Goal: Browse casually

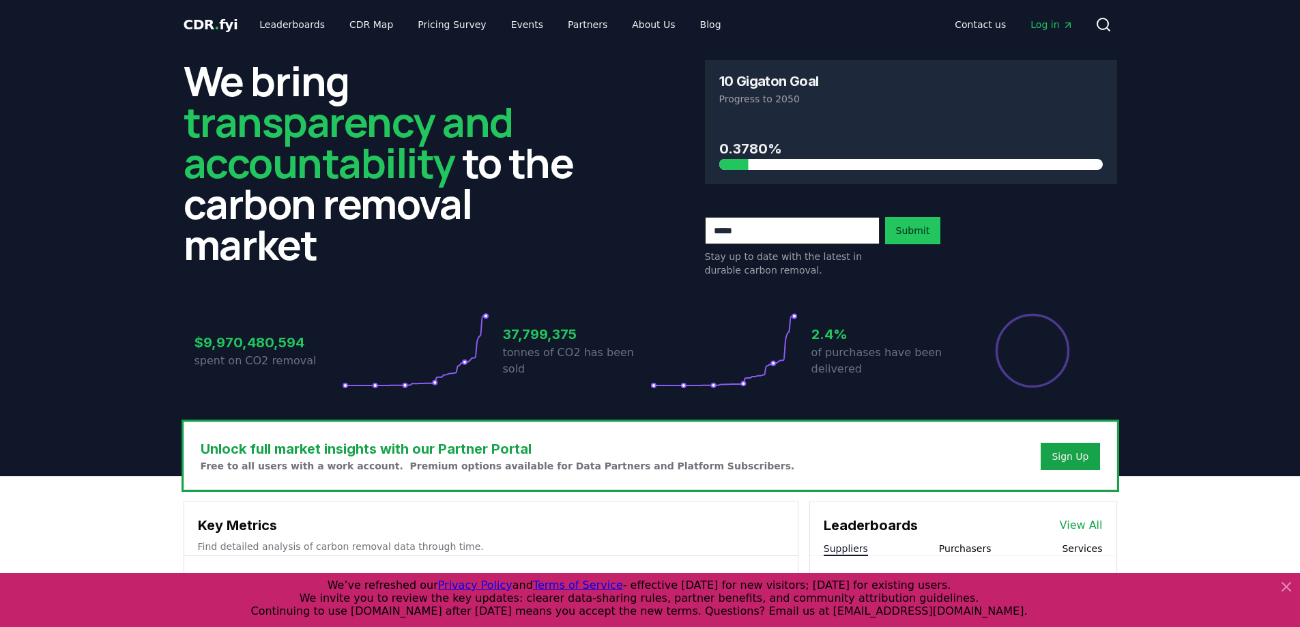
scroll to position [614, 0]
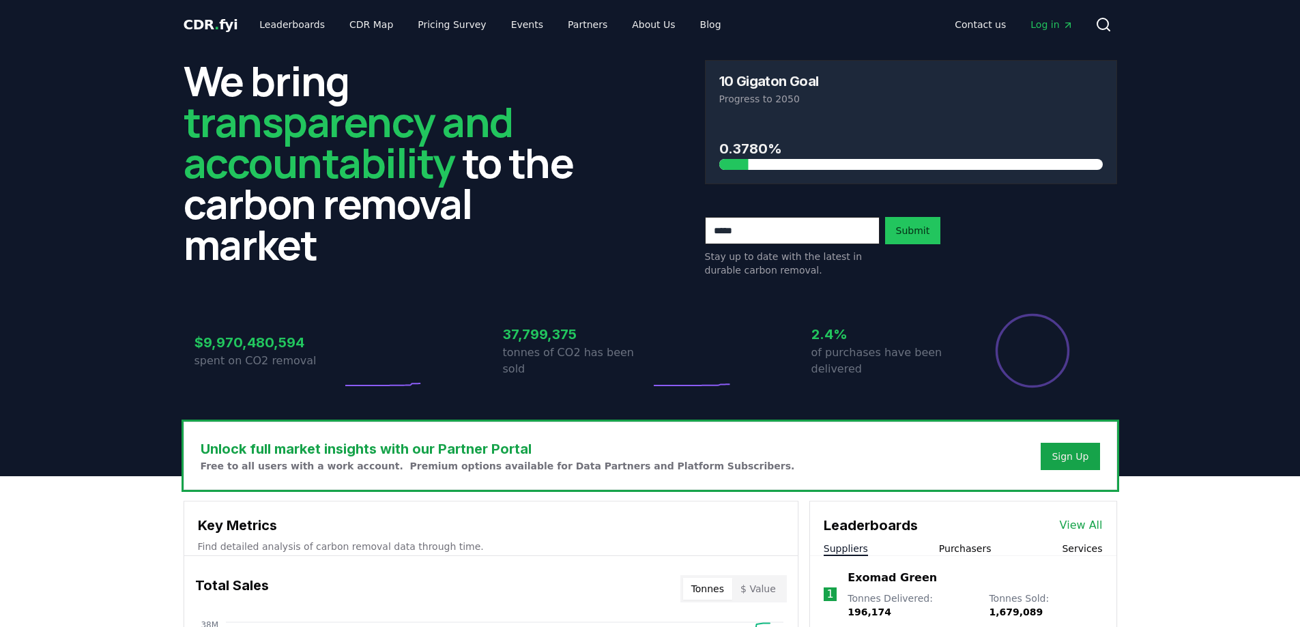
scroll to position [614, 0]
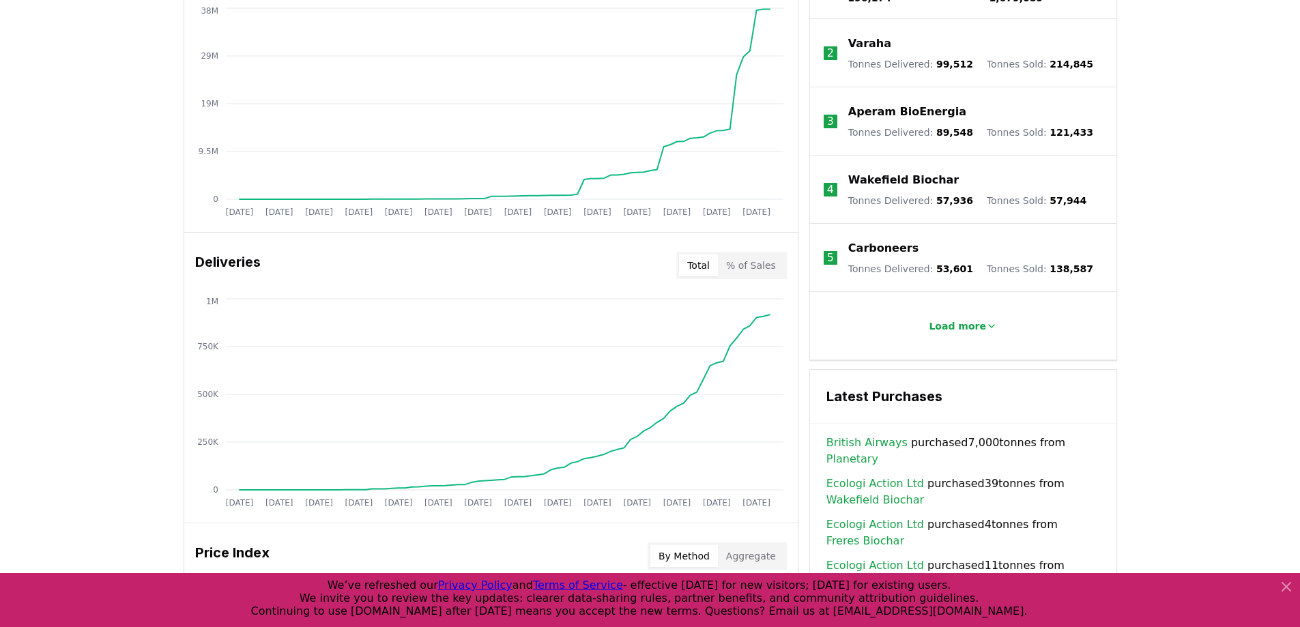
click at [1215, 225] on div "Unlock full market insights with our Partner Portal Free to all users with a wo…" at bounding box center [650, 408] width 1300 height 1093
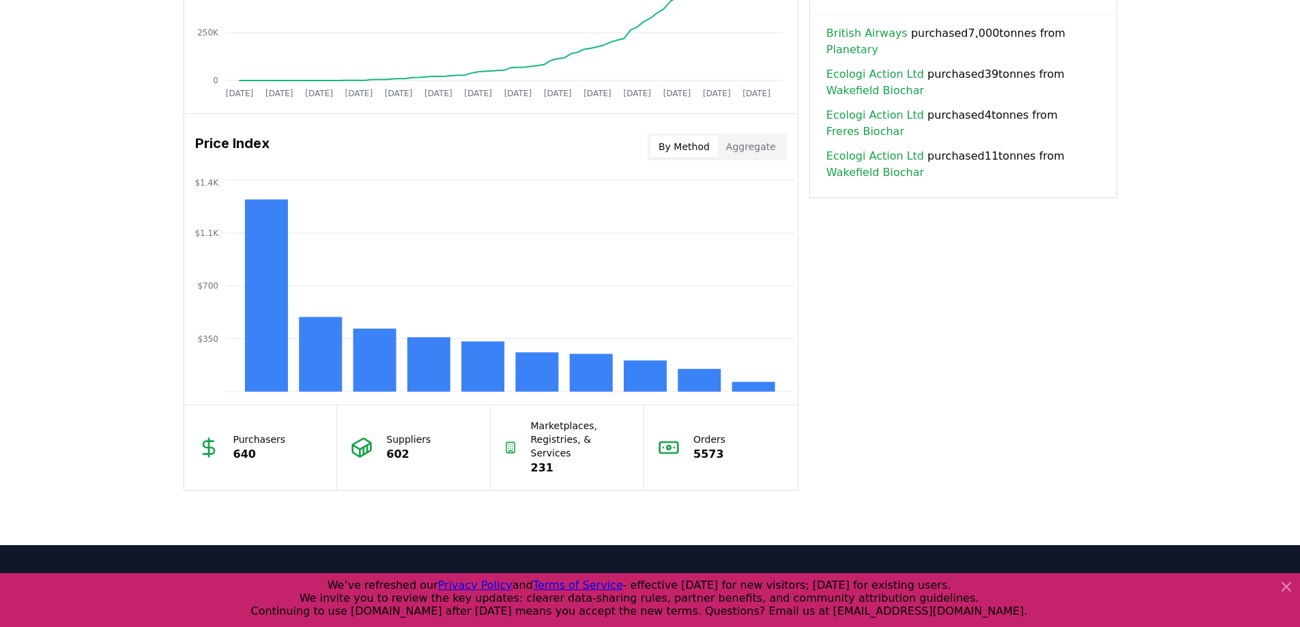
scroll to position [1147, 0]
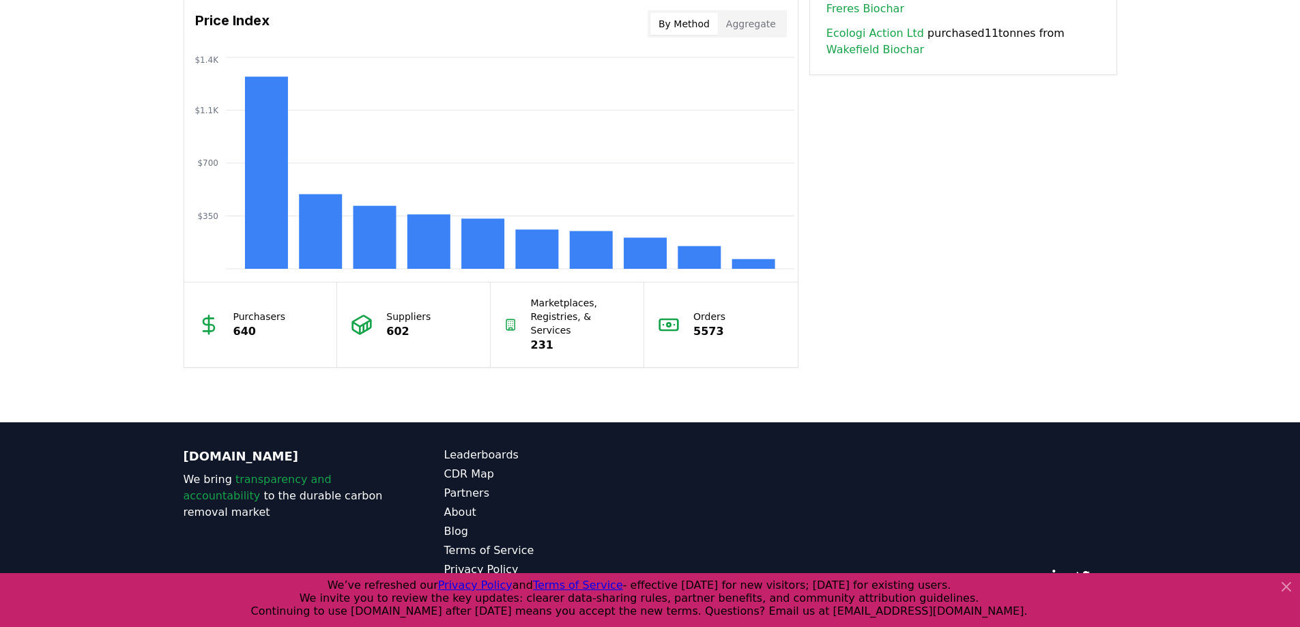
click at [1287, 584] on icon at bounding box center [1286, 587] width 16 height 16
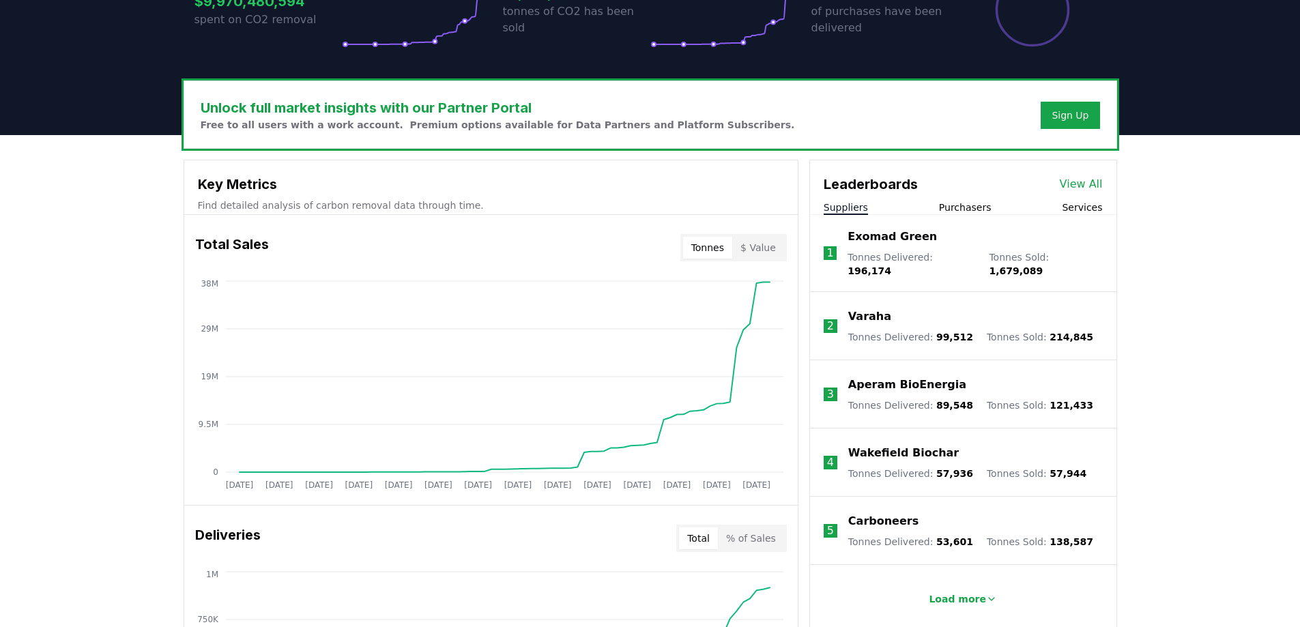
scroll to position [410, 0]
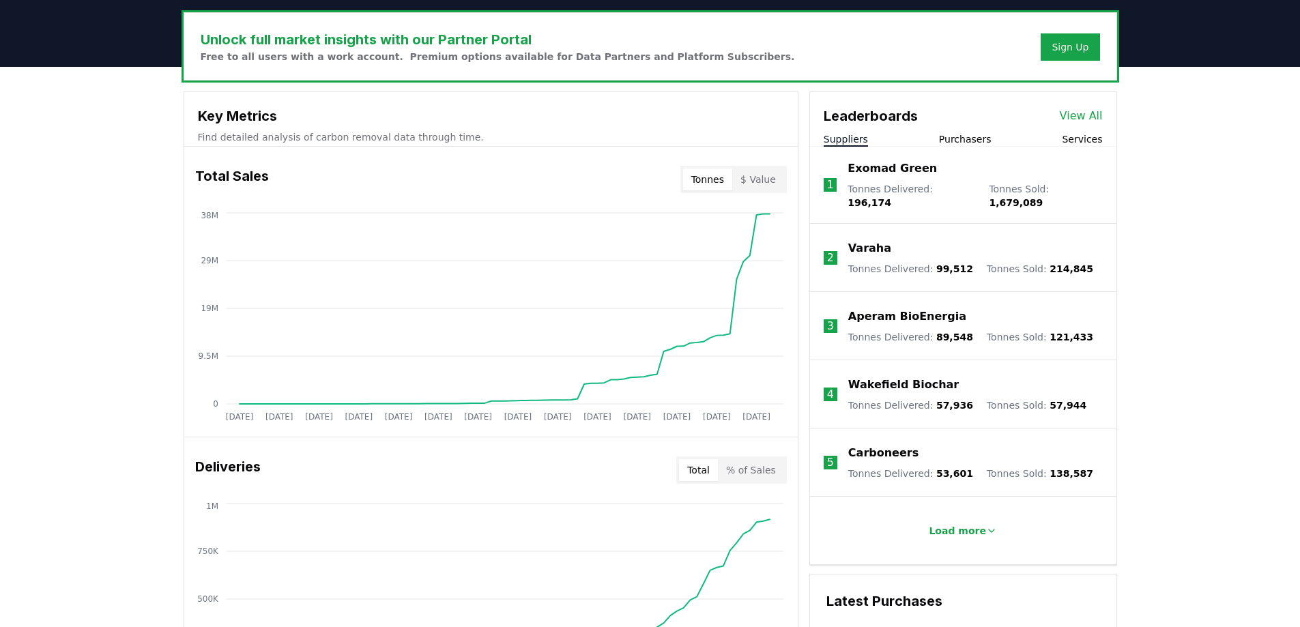
click at [1173, 173] on div "Unlock full market insights with our Partner Portal Free to all users with a wo…" at bounding box center [650, 613] width 1300 height 1093
click at [158, 167] on div "Unlock full market insights with our Partner Portal Free to all users with a wo…" at bounding box center [650, 613] width 1300 height 1093
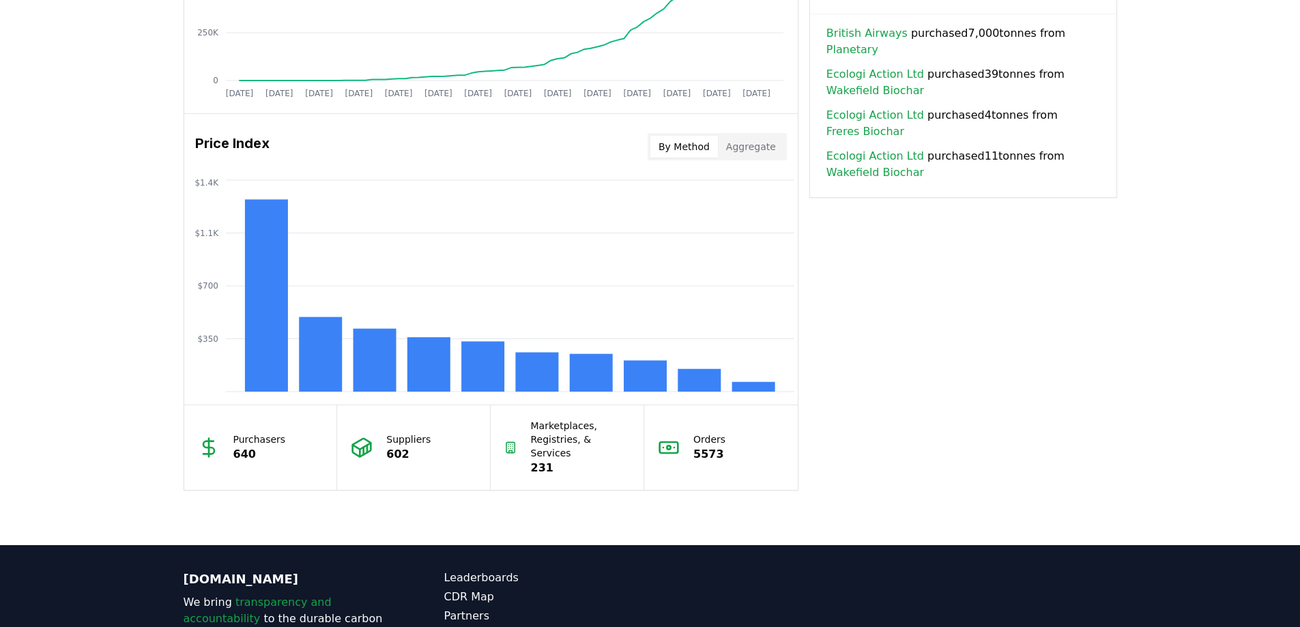
scroll to position [1092, 0]
